Goal: Information Seeking & Learning: Learn about a topic

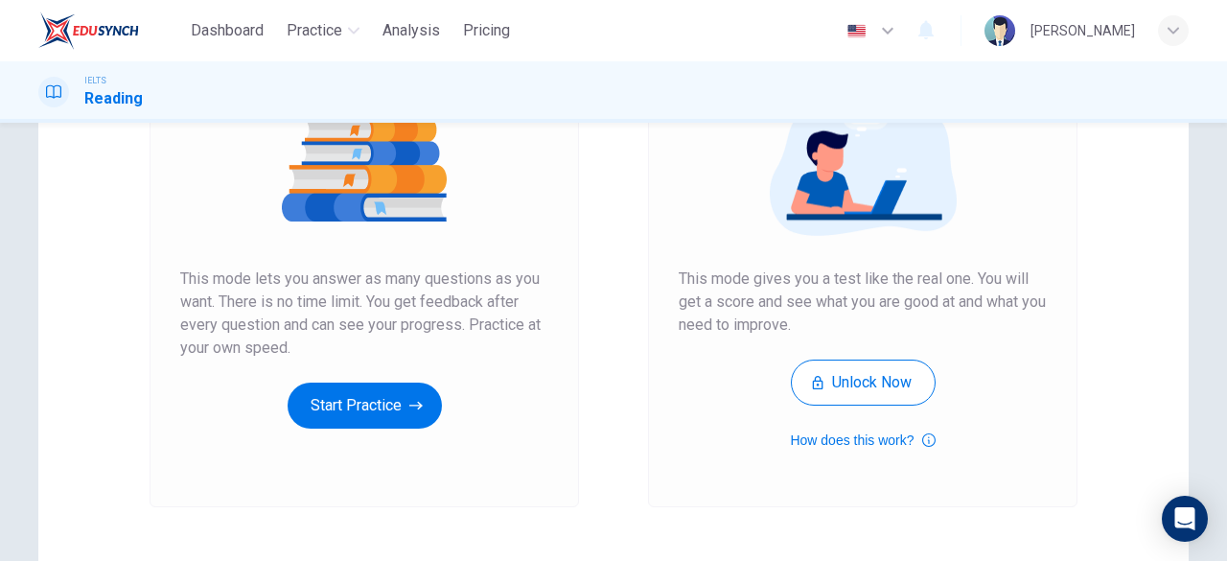
scroll to position [242, 0]
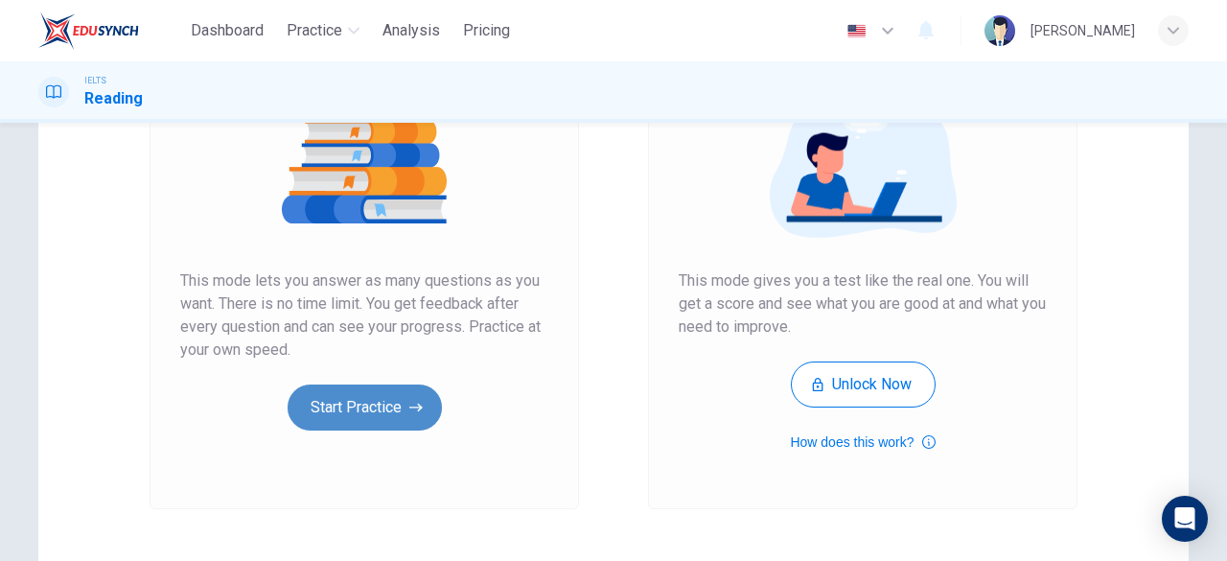
click at [359, 407] on button "Start Practice" at bounding box center [365, 408] width 154 height 46
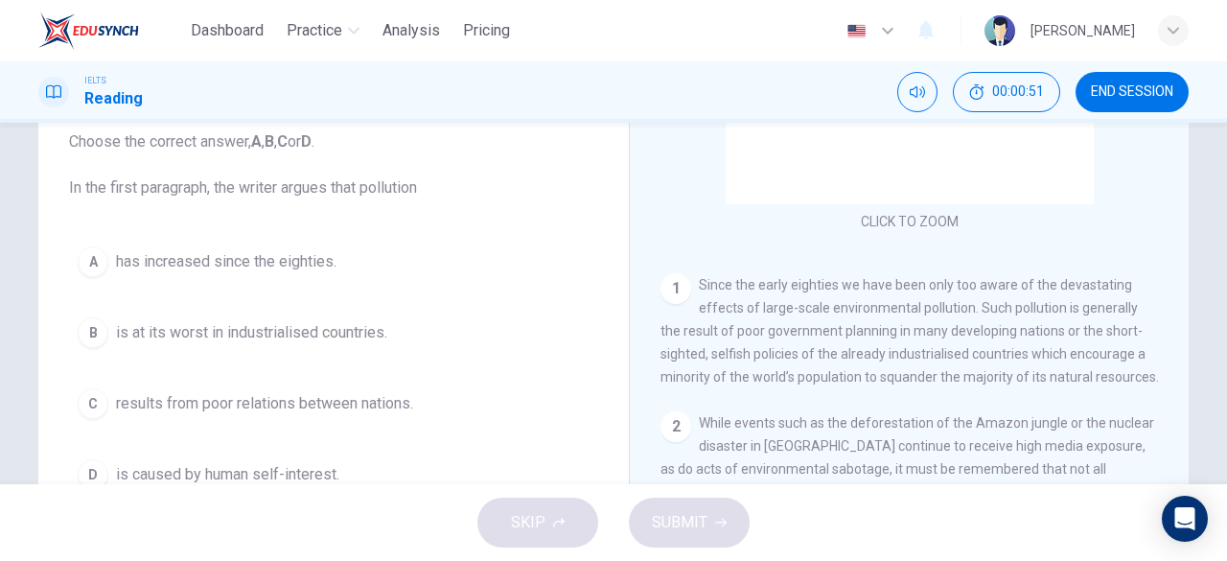
scroll to position [121, 0]
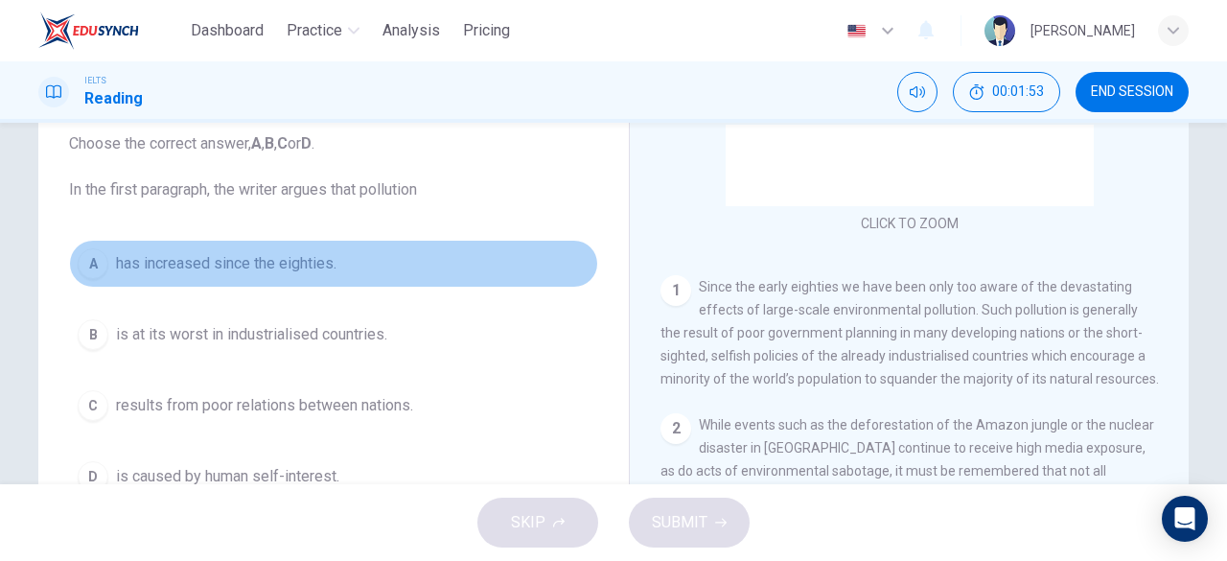
click at [349, 277] on button "A has increased since the eighties." at bounding box center [333, 264] width 529 height 48
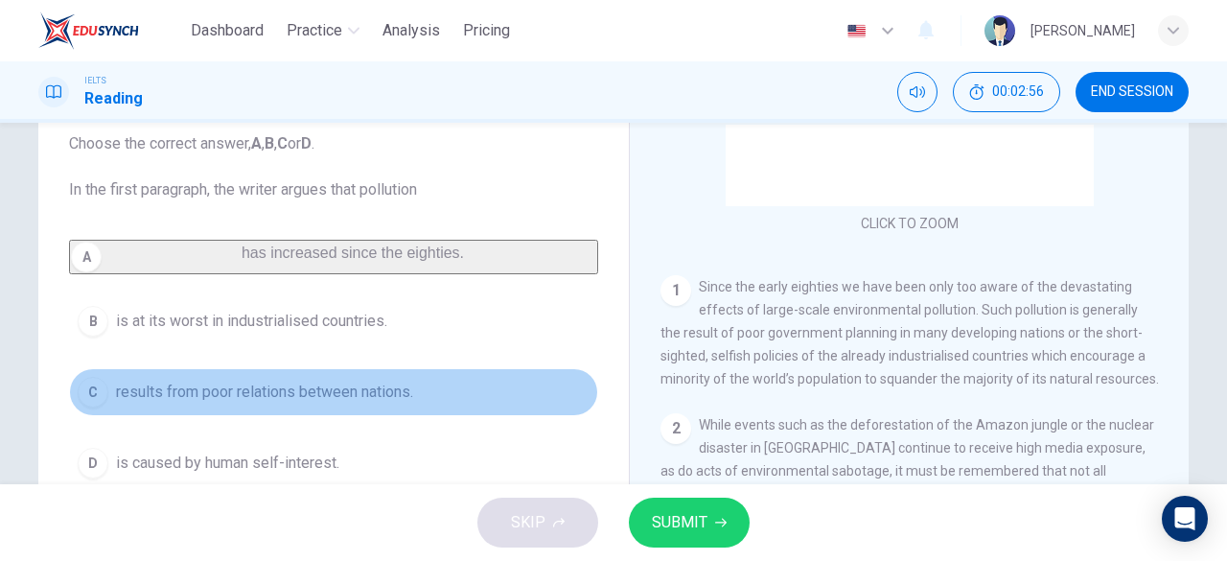
click at [375, 404] on span "results from poor relations between nations." at bounding box center [264, 392] width 297 height 23
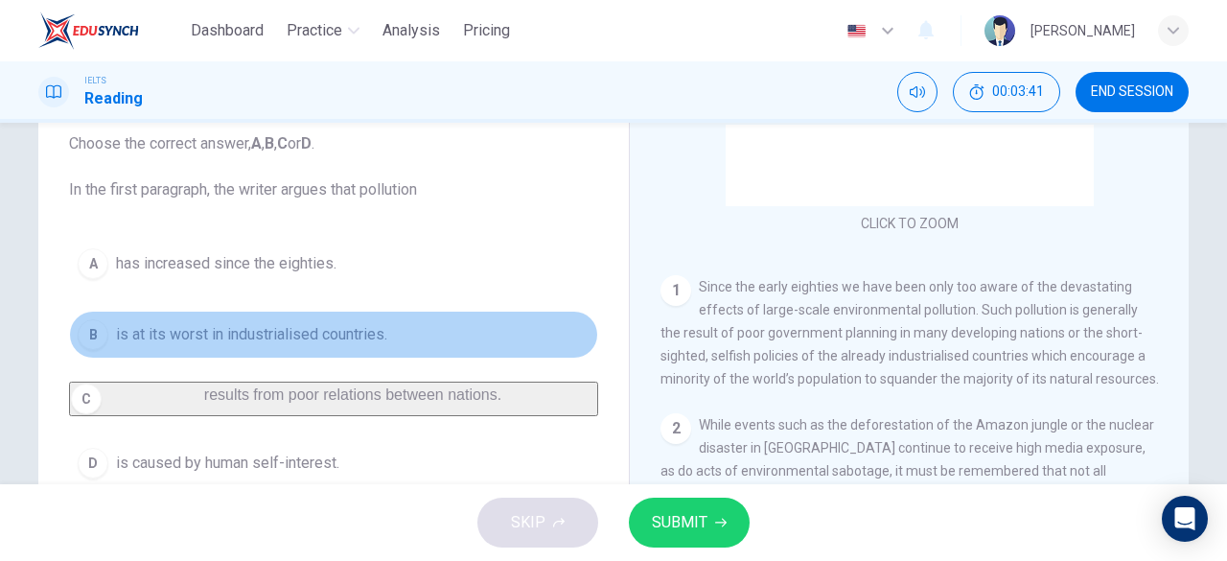
click at [349, 320] on button "B is at its worst in industrialised countries." at bounding box center [333, 335] width 529 height 48
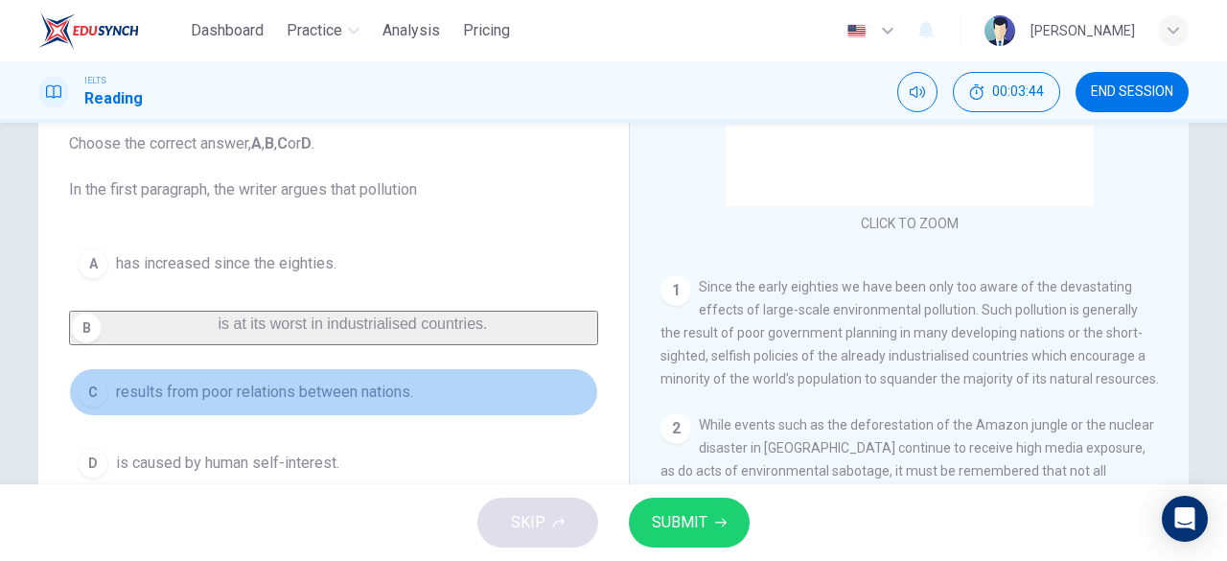
click at [349, 404] on span "results from poor relations between nations." at bounding box center [264, 392] width 297 height 23
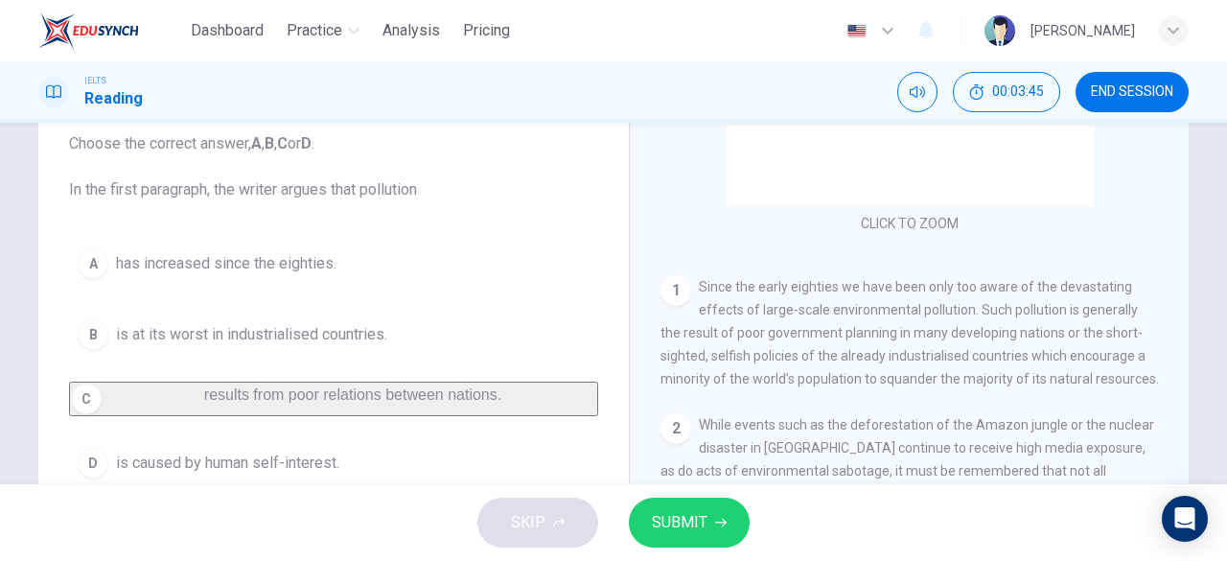
click at [667, 512] on span "SUBMIT" at bounding box center [680, 522] width 56 height 27
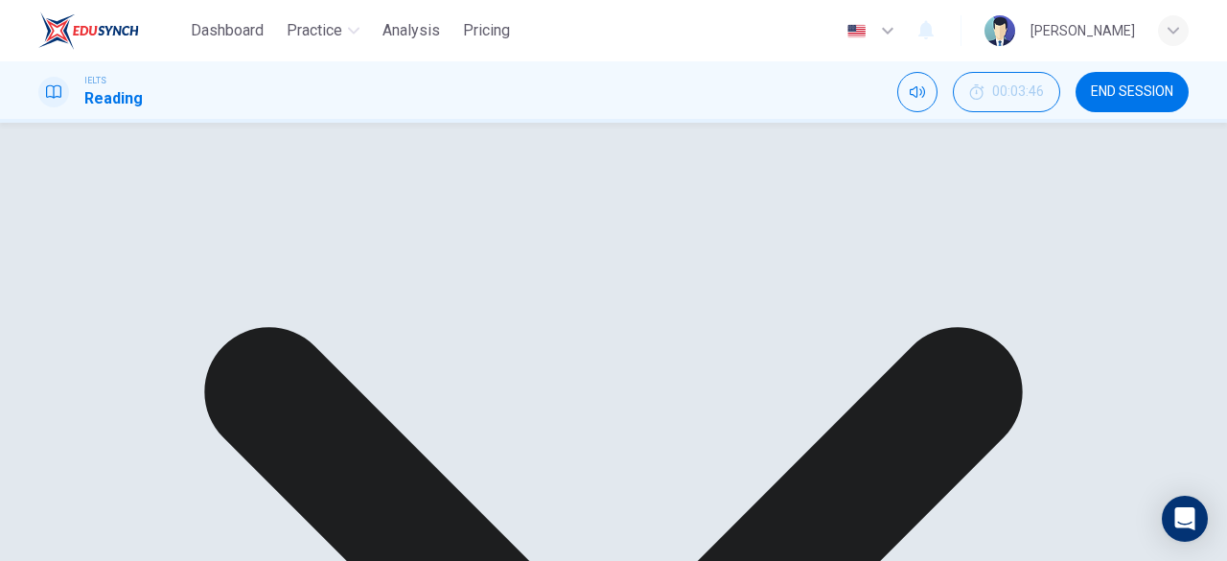
scroll to position [175, 0]
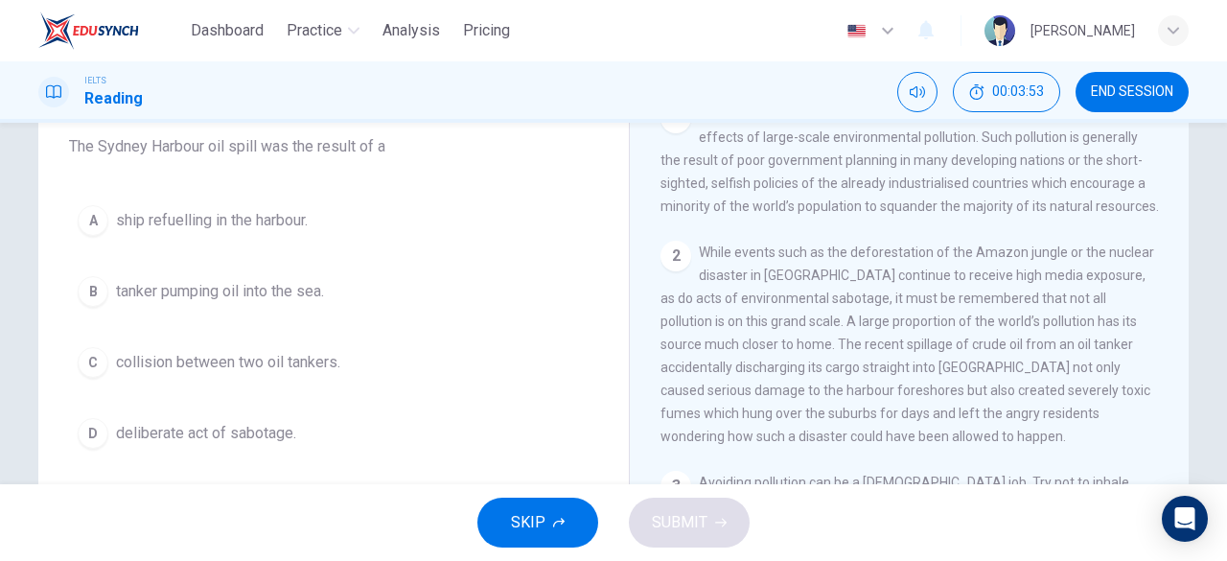
scroll to position [381, 0]
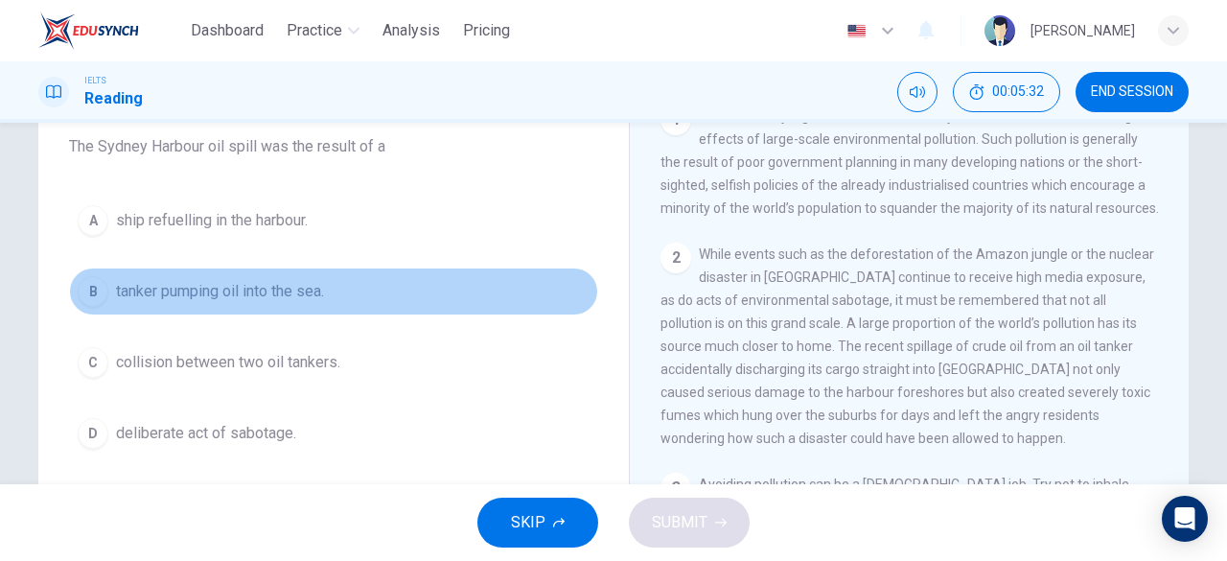
click at [296, 299] on span "tanker pumping oil into the sea." at bounding box center [220, 291] width 208 height 23
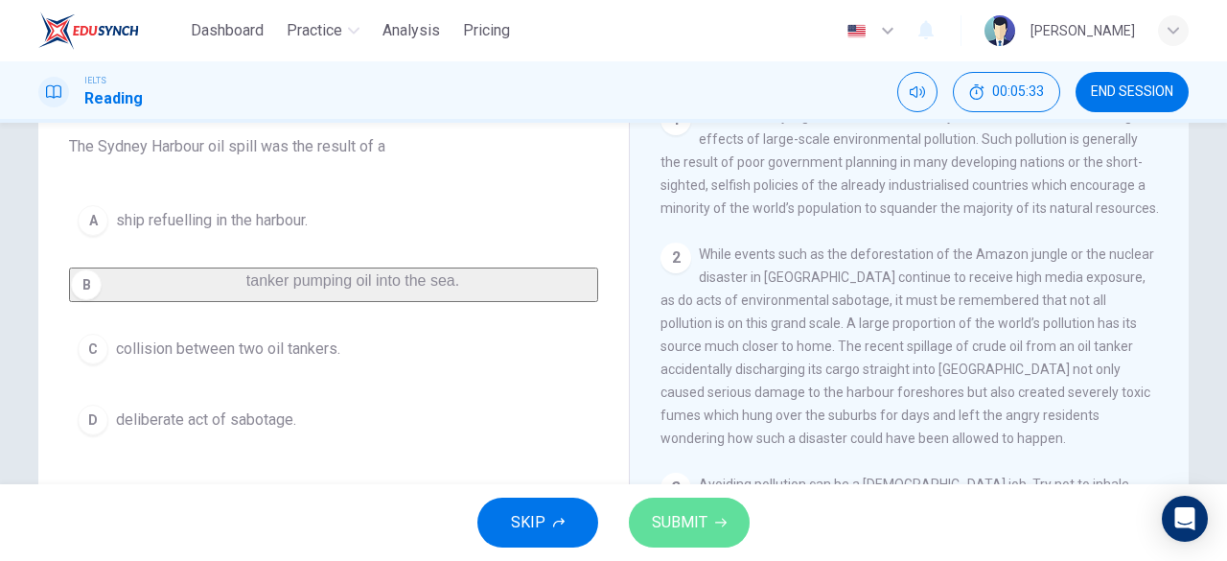
click at [694, 521] on span "SUBMIT" at bounding box center [680, 522] width 56 height 27
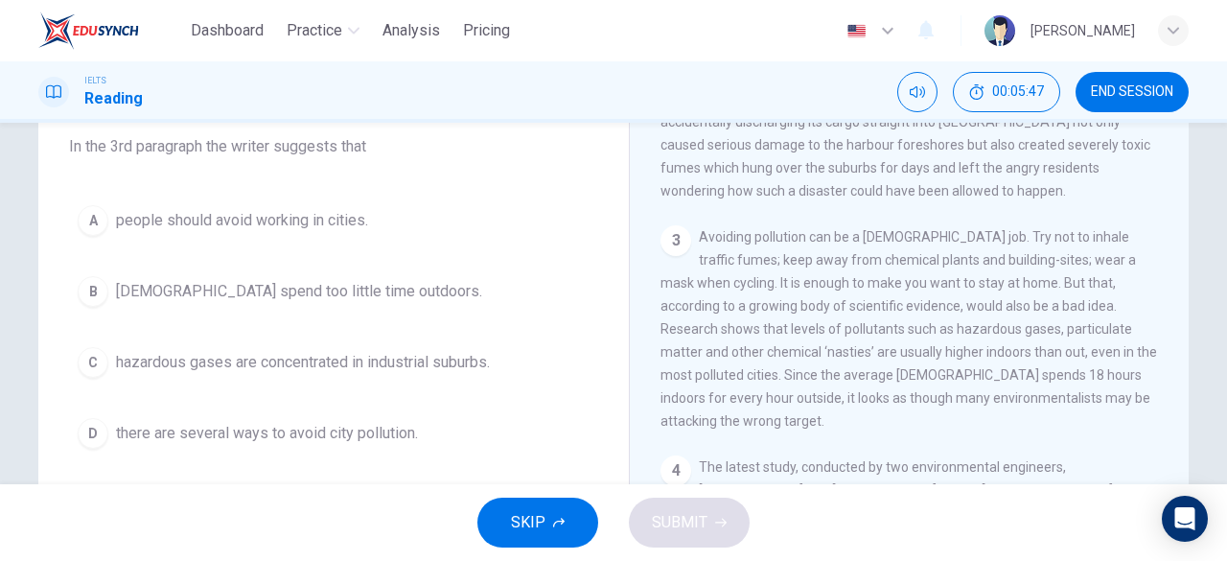
scroll to position [628, 0]
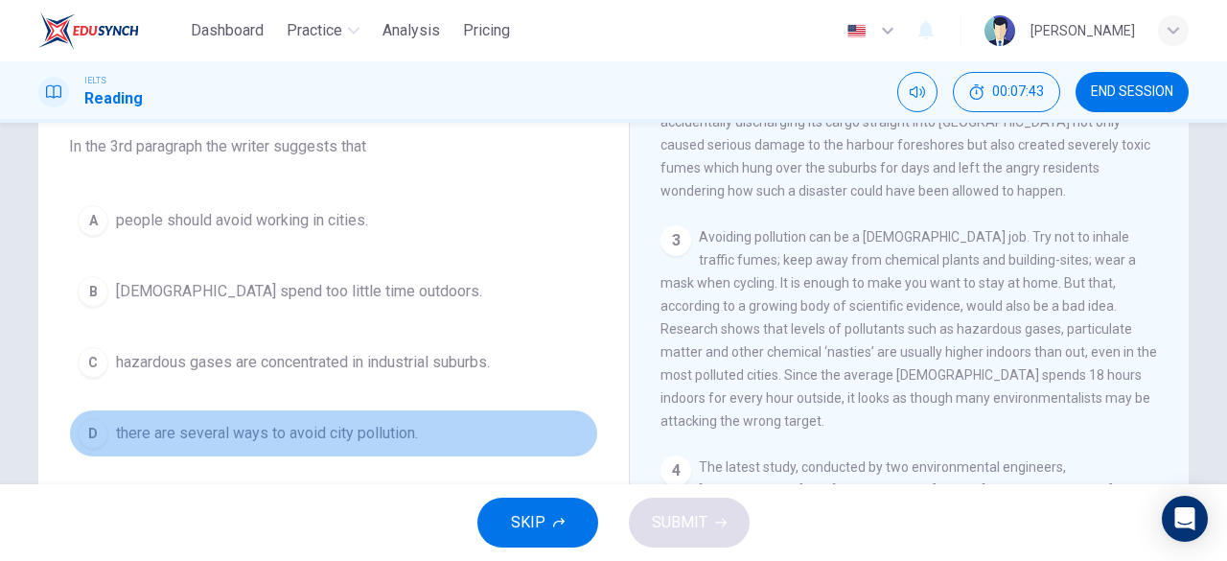
click at [364, 438] on span "there are several ways to avoid city pollution." at bounding box center [267, 433] width 302 height 23
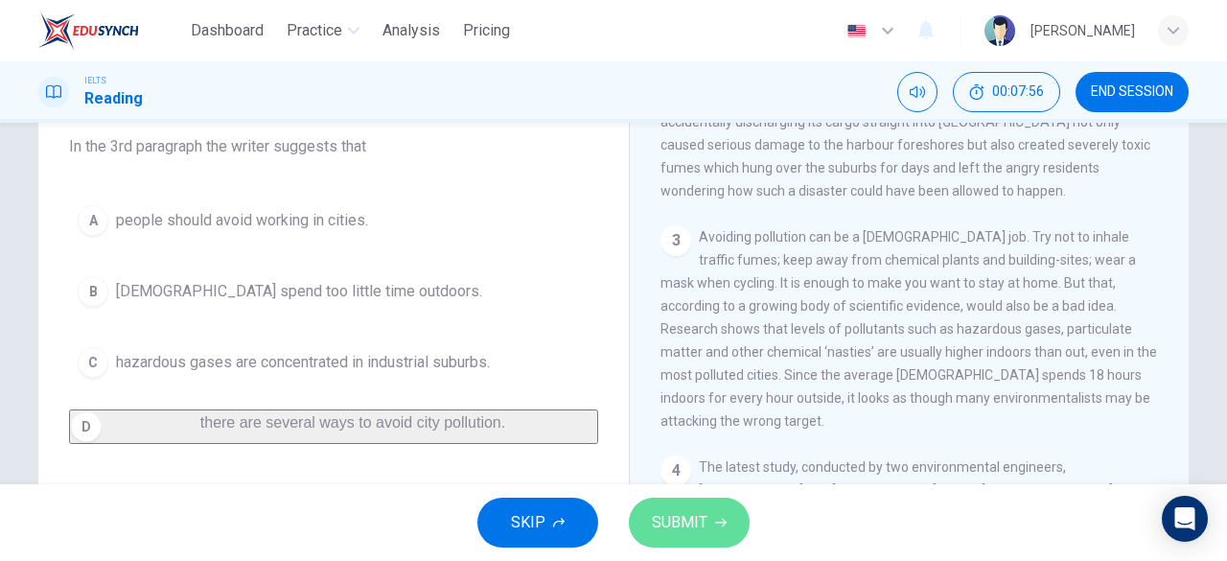
click at [652, 519] on span "SUBMIT" at bounding box center [680, 522] width 56 height 27
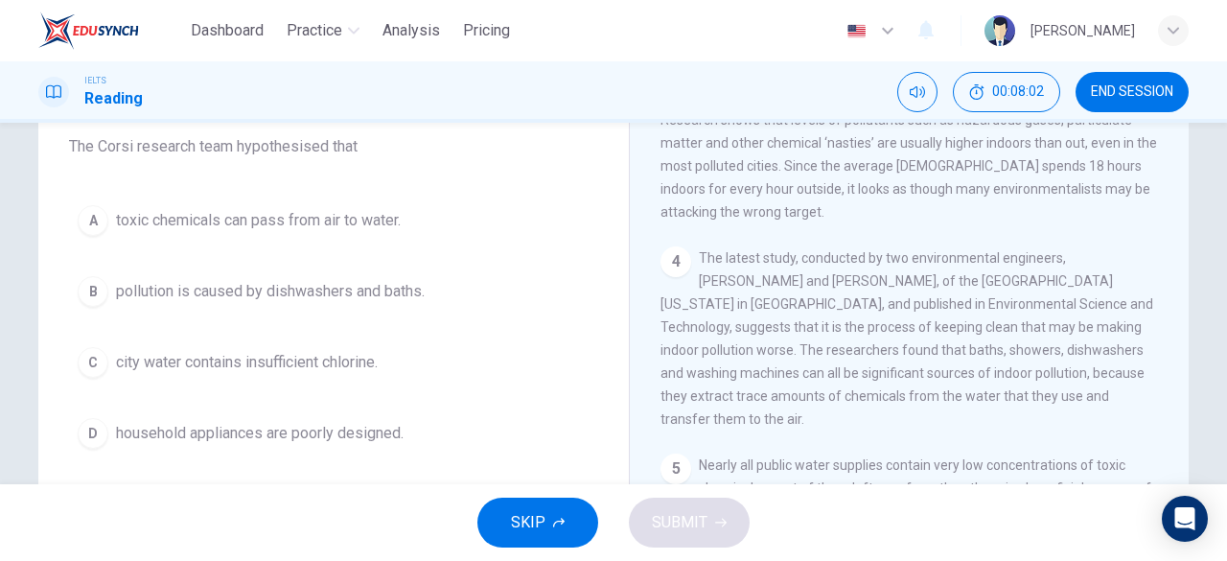
scroll to position [842, 0]
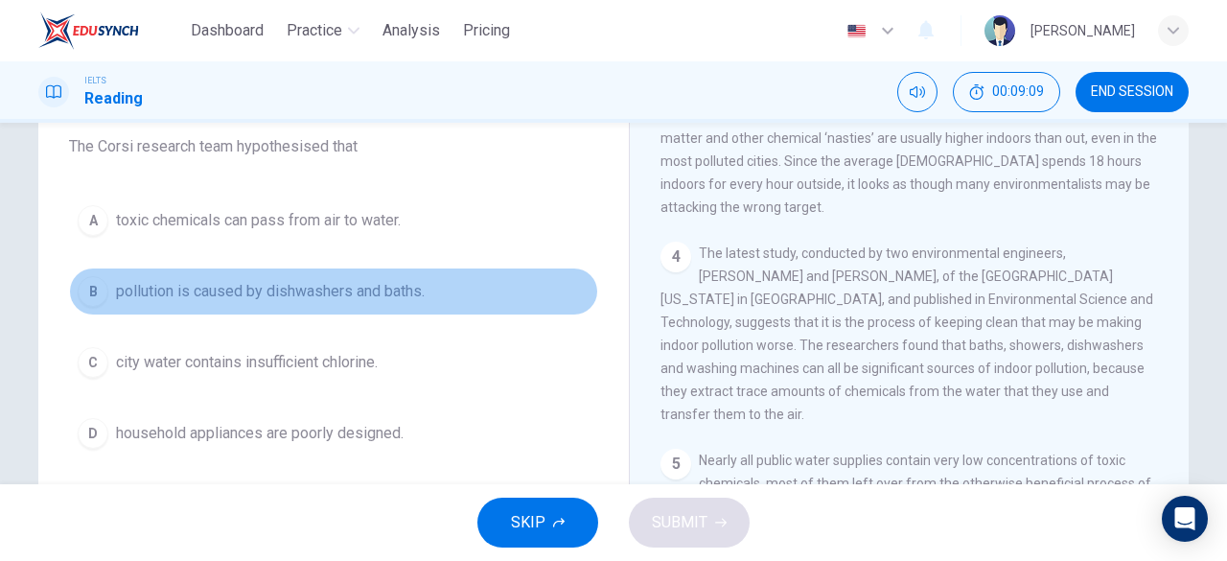
click at [478, 276] on button "B pollution is caused by dishwashers and baths." at bounding box center [333, 292] width 529 height 48
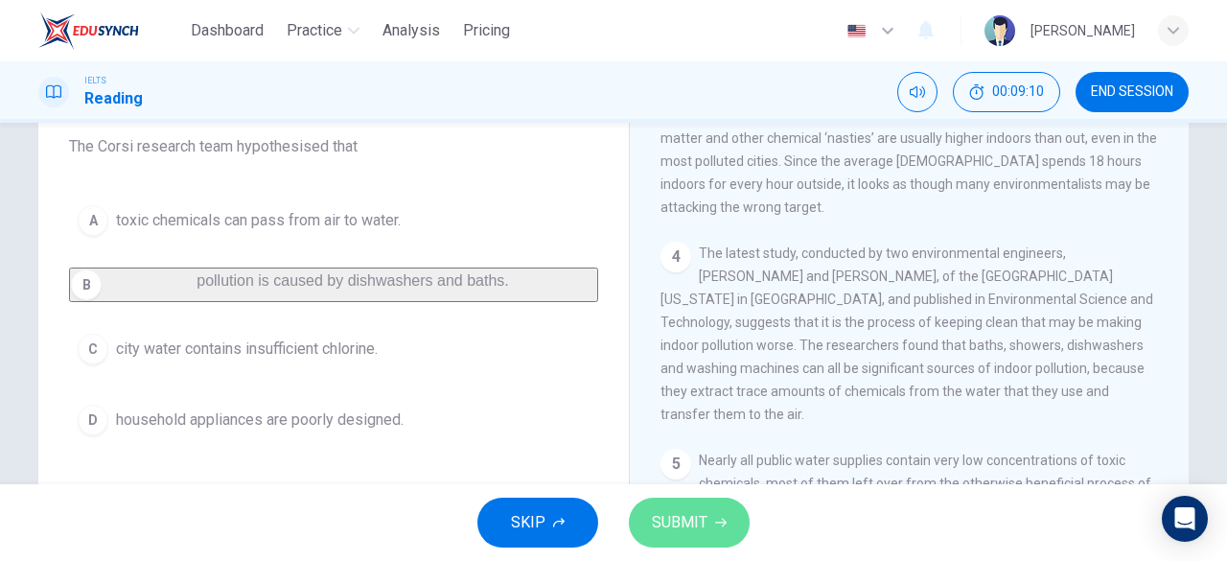
click at [729, 521] on button "SUBMIT" at bounding box center [689, 523] width 121 height 50
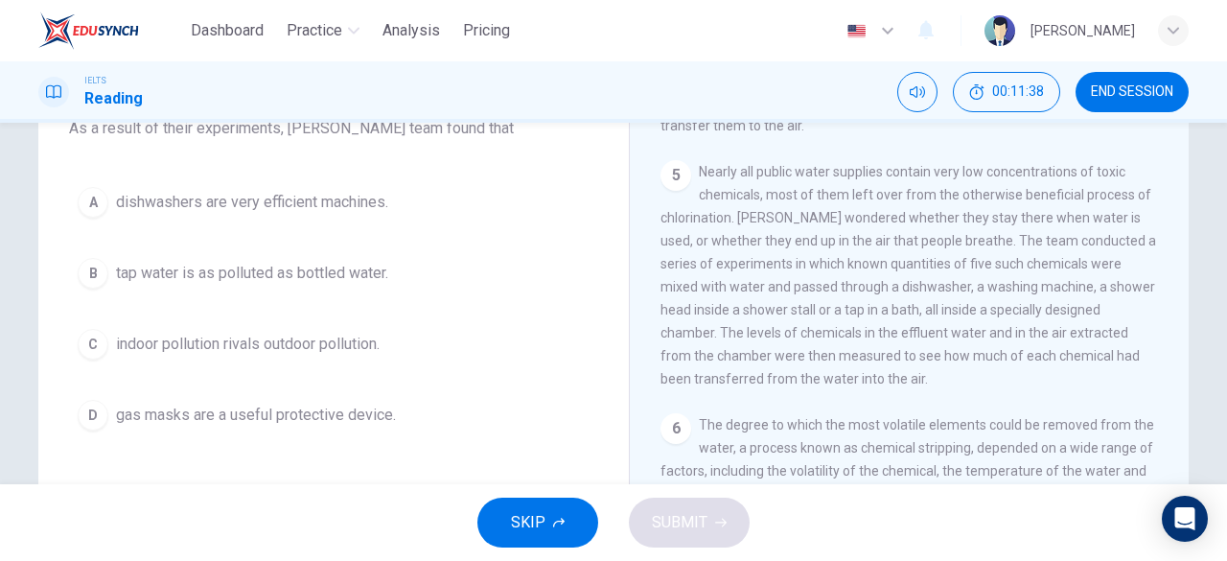
scroll to position [1115, 0]
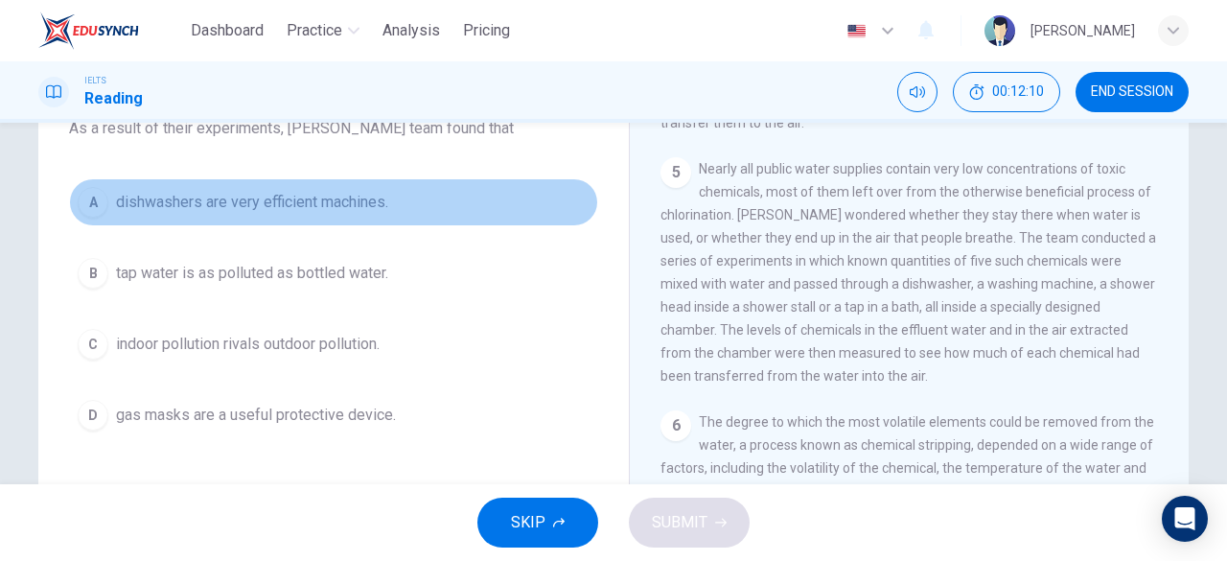
click at [373, 214] on button "A dishwashers are very efficient machines." at bounding box center [333, 202] width 529 height 48
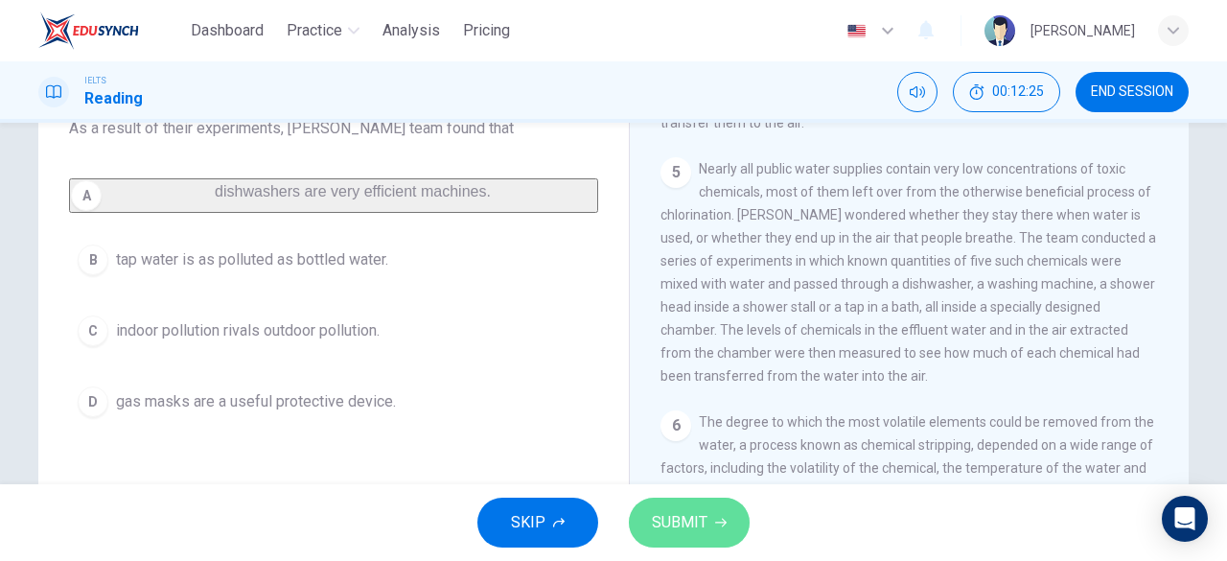
click at [698, 513] on span "SUBMIT" at bounding box center [680, 522] width 56 height 27
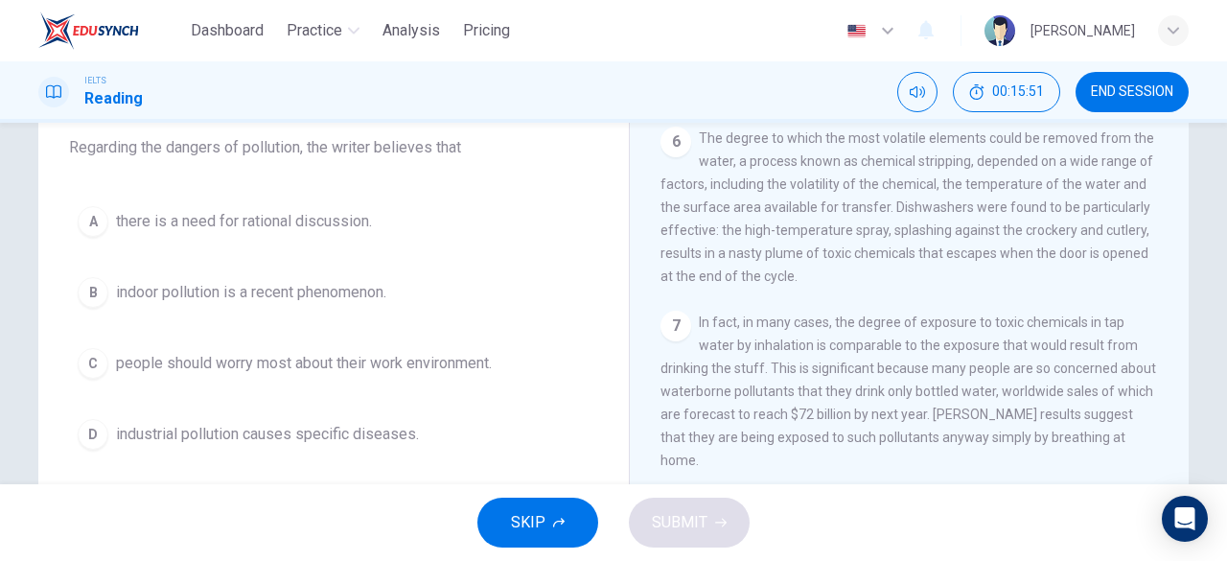
scroll to position [1414, 0]
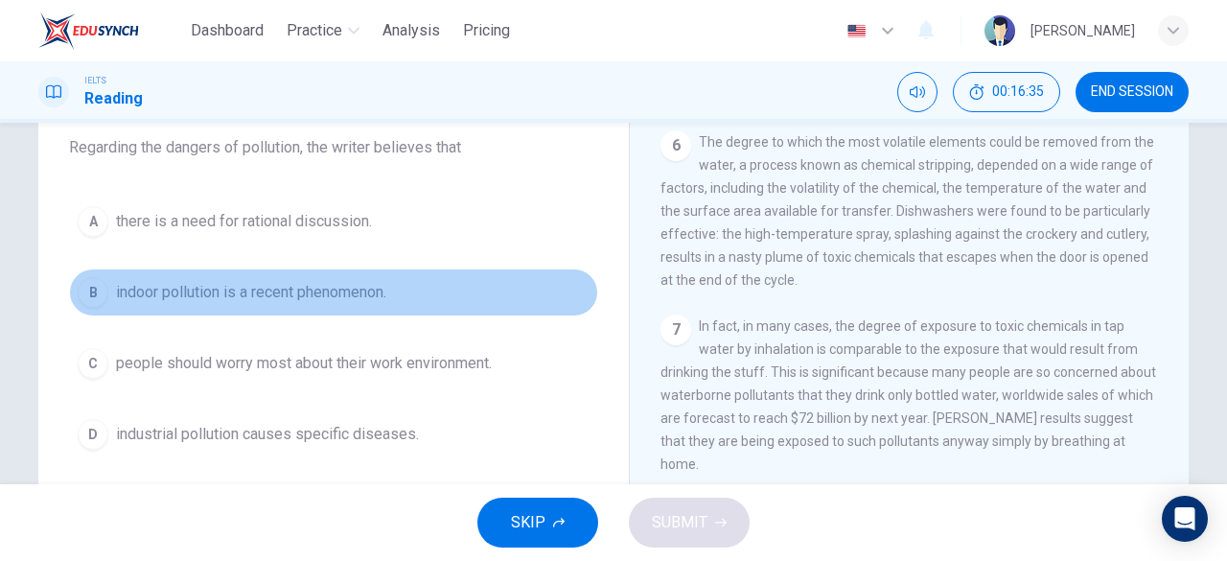
click at [369, 306] on button "B indoor pollution is a recent phenomenon." at bounding box center [333, 293] width 529 height 48
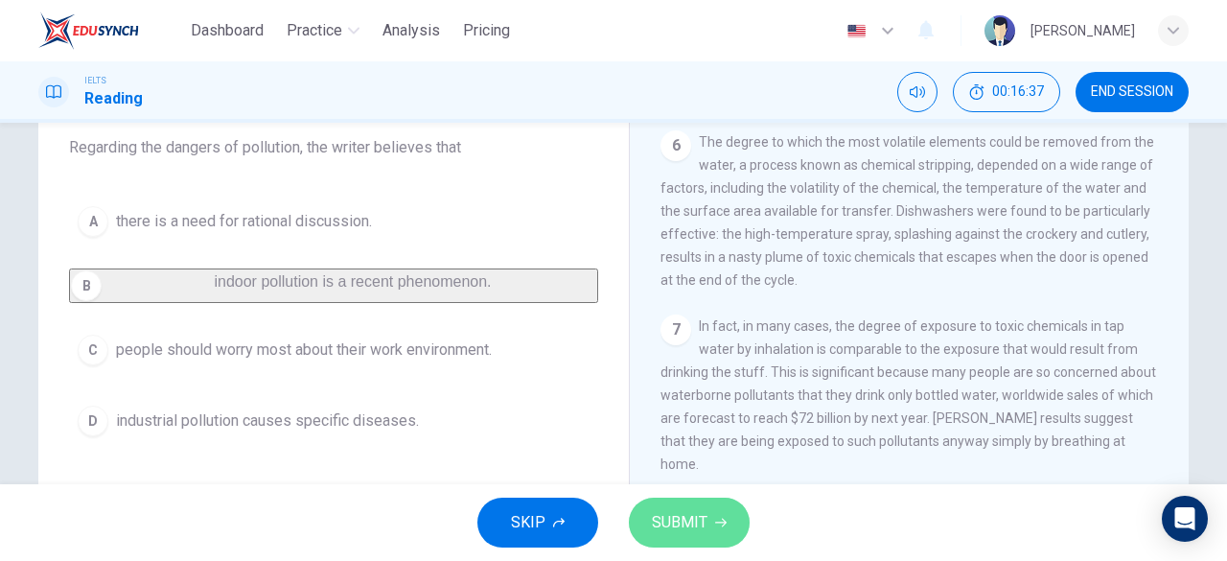
click at [664, 513] on span "SUBMIT" at bounding box center [680, 522] width 56 height 27
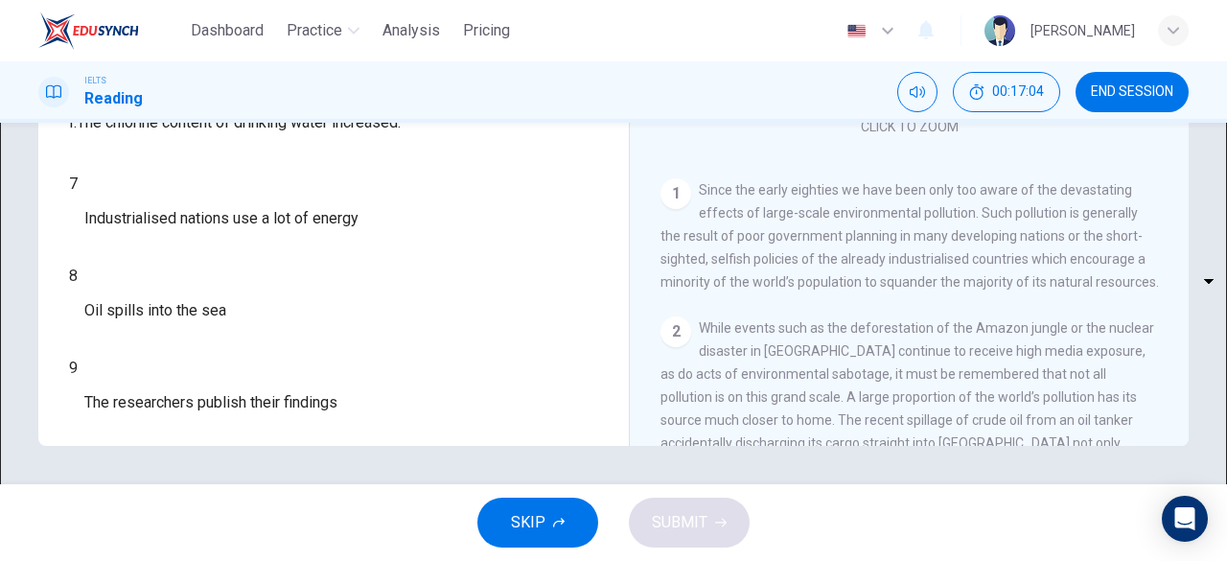
scroll to position [88, 0]
